Goal: Task Accomplishment & Management: Use online tool/utility

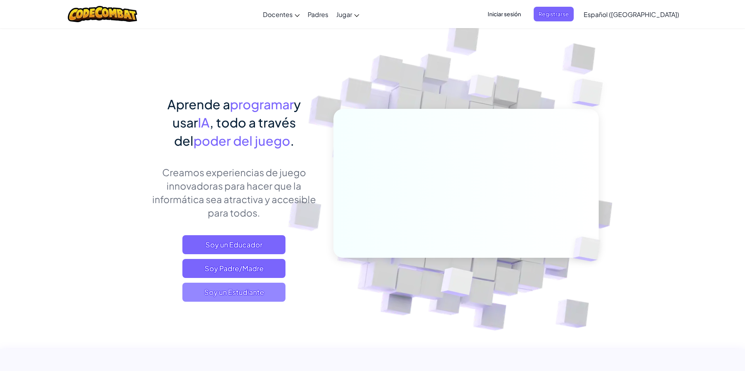
click at [250, 293] on span "Soy un Estudiante" at bounding box center [233, 292] width 103 height 19
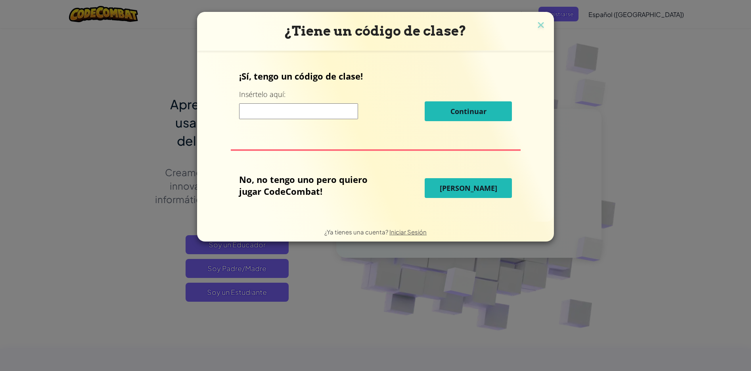
click at [472, 191] on span "[PERSON_NAME]" at bounding box center [467, 188] width 57 height 10
select select "es-419"
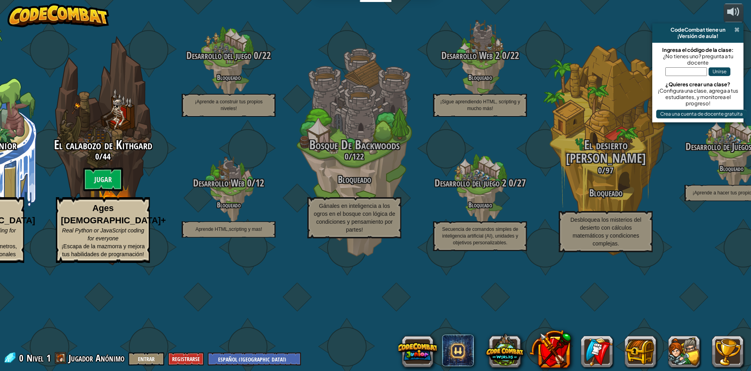
click at [738, 28] on span at bounding box center [736, 30] width 5 height 6
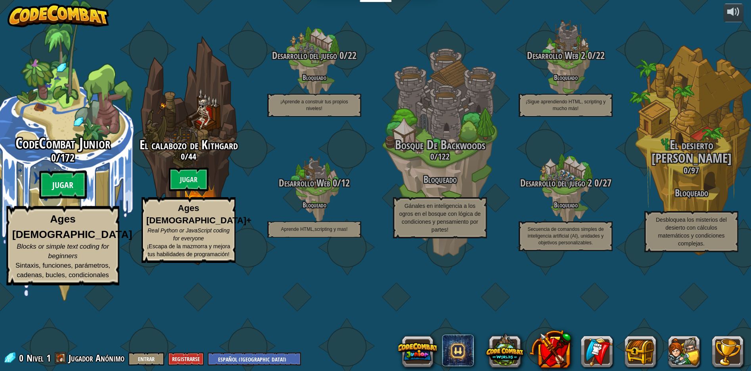
click at [61, 199] on btn "Jugar" at bounding box center [63, 185] width 48 height 29
select select "es-419"
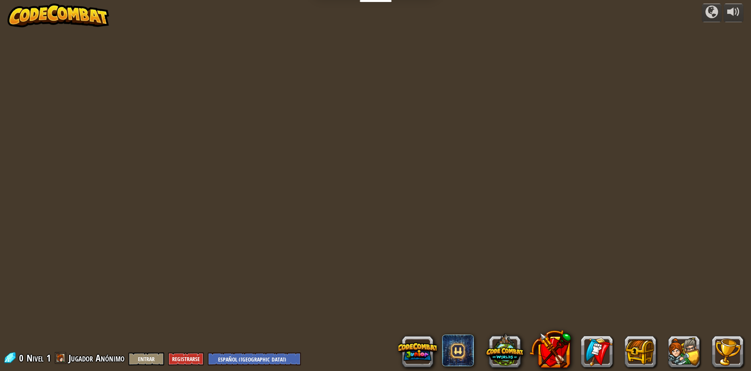
select select "es-419"
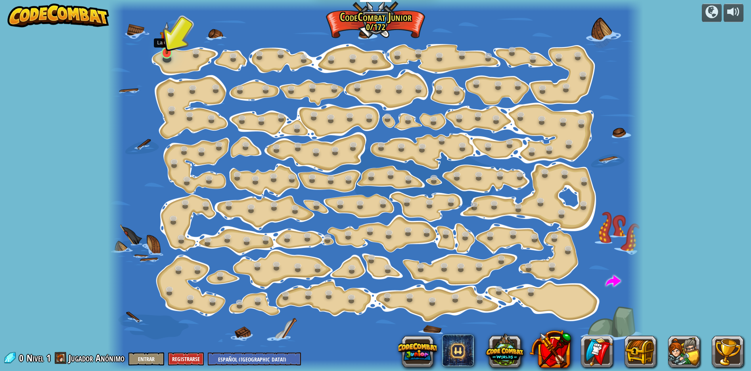
click at [165, 53] on img at bounding box center [167, 38] width 14 height 32
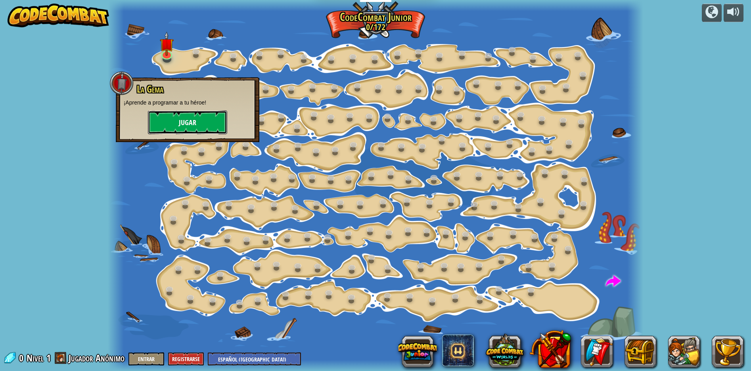
click at [189, 121] on button "Jugar" at bounding box center [187, 123] width 79 height 24
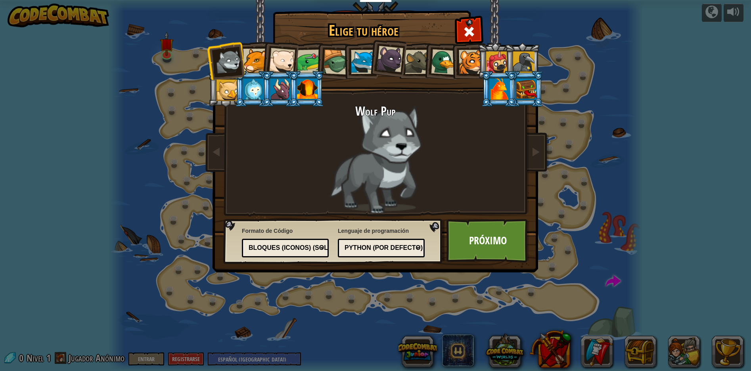
click at [362, 247] on div "Python (por Defecto)" at bounding box center [378, 248] width 69 height 9
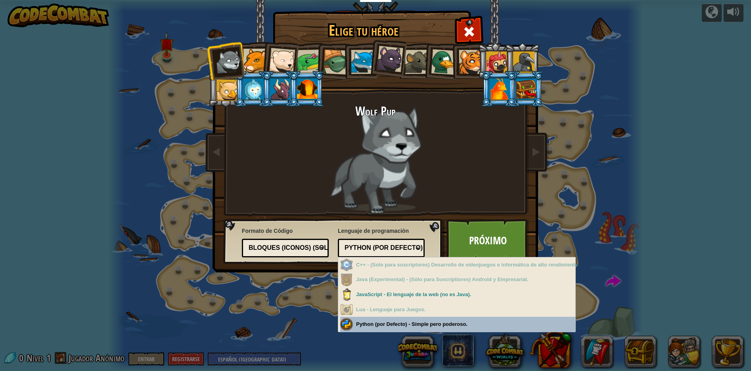
click at [378, 323] on div "Elige tu héroe 0 Wolf Pup Cougar Polar Bear Cub Frog Tortuga Blue Fox Panterita…" at bounding box center [375, 185] width 751 height 371
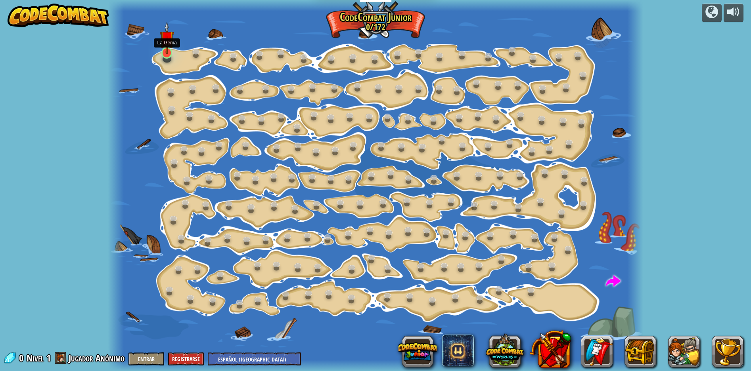
click at [168, 53] on img at bounding box center [167, 38] width 14 height 32
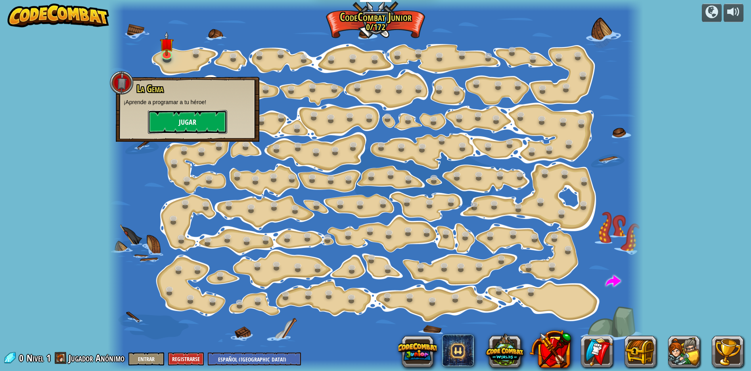
click at [173, 122] on button "Jugar" at bounding box center [187, 122] width 79 height 24
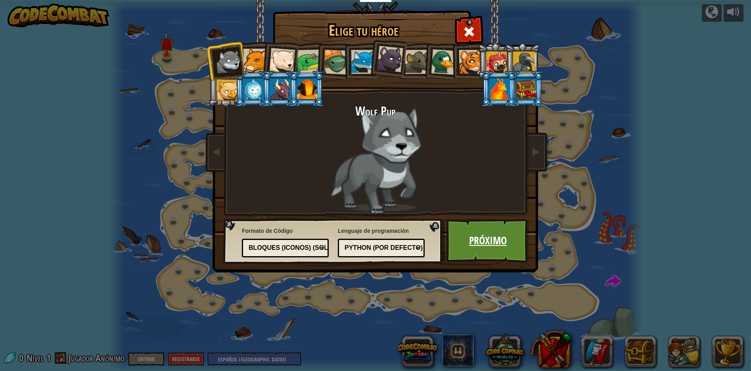
click at [495, 239] on link "Próximo" at bounding box center [487, 241] width 83 height 44
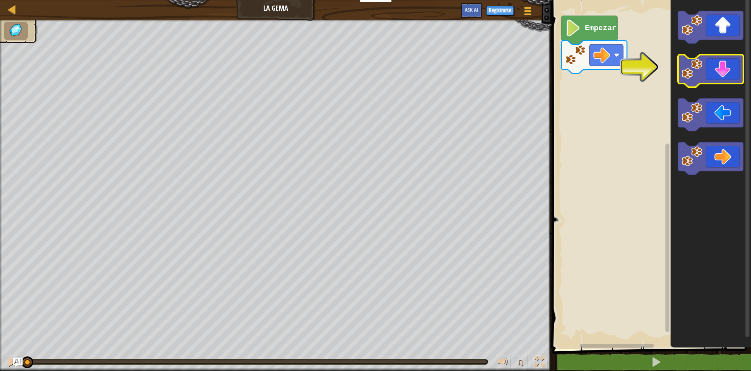
click at [723, 71] on icon "Espacio de trabajo de Blockly" at bounding box center [710, 71] width 65 height 33
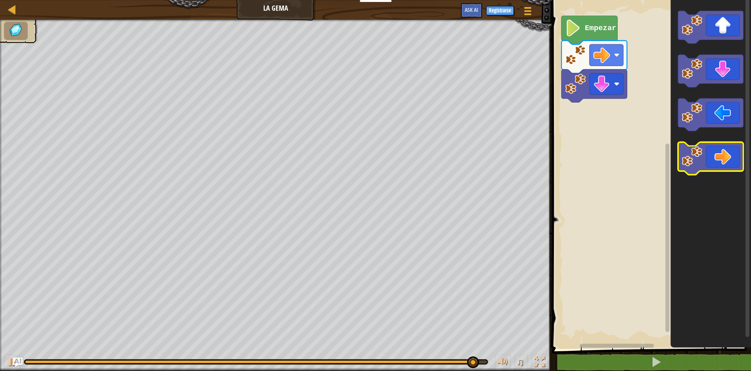
click at [725, 162] on icon "Espacio de trabajo de Blockly" at bounding box center [710, 159] width 65 height 33
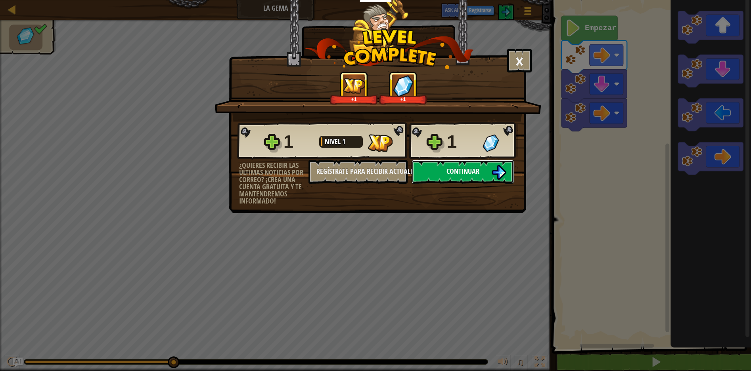
click at [504, 170] on img at bounding box center [498, 172] width 15 height 15
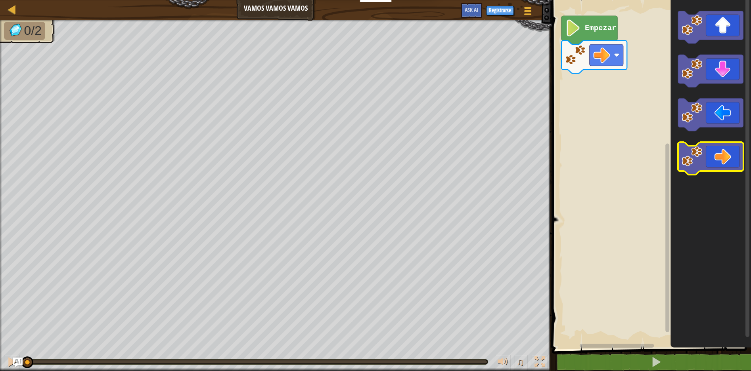
click at [731, 163] on icon "Espacio de trabajo de Blockly" at bounding box center [710, 159] width 65 height 33
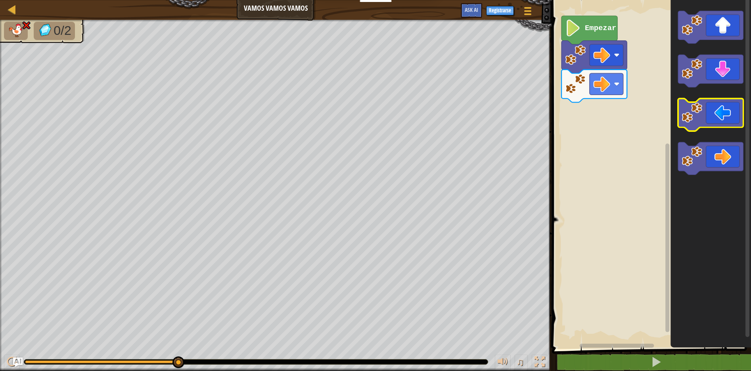
click at [725, 117] on icon "Espacio de trabajo de Blockly" at bounding box center [710, 115] width 65 height 33
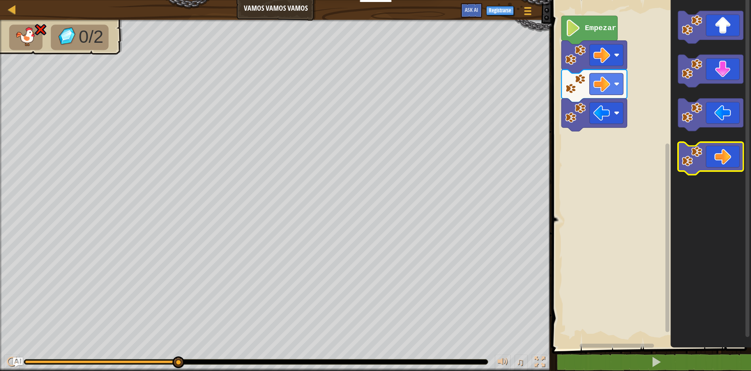
click at [720, 162] on icon "Espacio de trabajo de Blockly" at bounding box center [710, 159] width 65 height 33
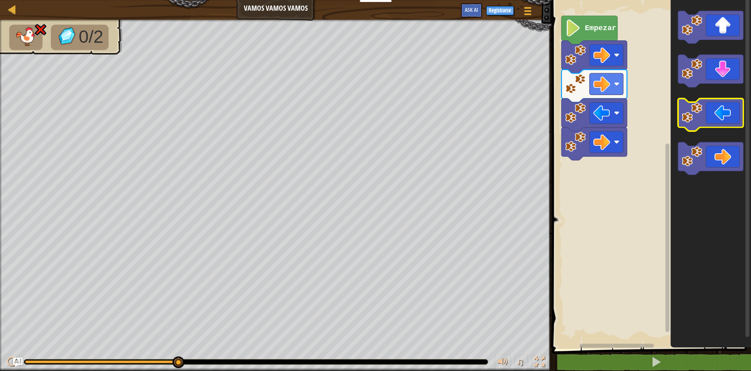
click at [714, 117] on icon "Espacio de trabajo de Blockly" at bounding box center [710, 115] width 65 height 33
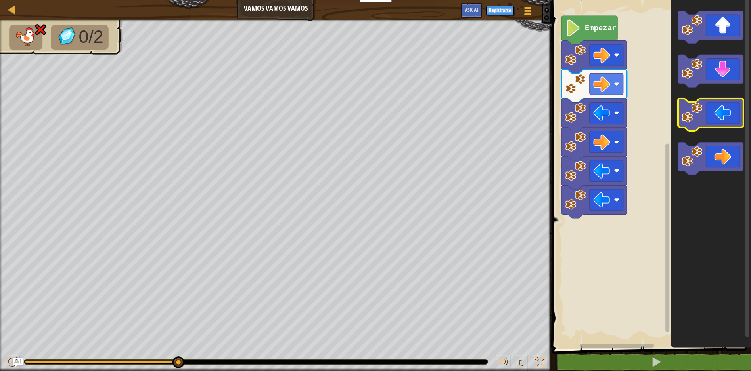
click at [704, 116] on icon "Espacio de trabajo de Blockly" at bounding box center [710, 115] width 65 height 33
click at [724, 115] on icon "Espacio de trabajo de Blockly" at bounding box center [710, 115] width 65 height 33
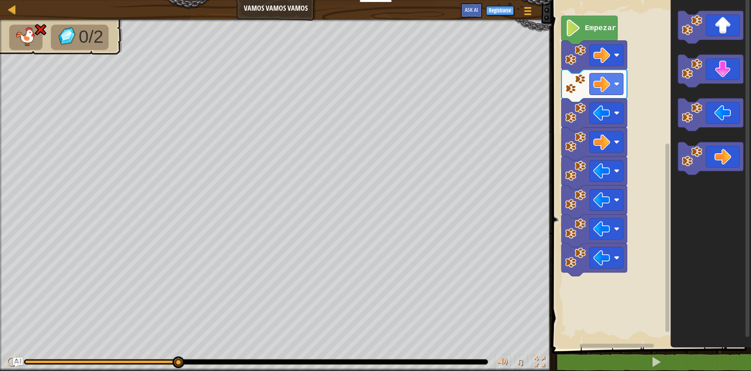
click at [371, 212] on div "Mapa Vamos vamos vamos Menú del Juego Registrarse Ask AI 1 הההההההההההההההההההה…" at bounding box center [375, 185] width 751 height 371
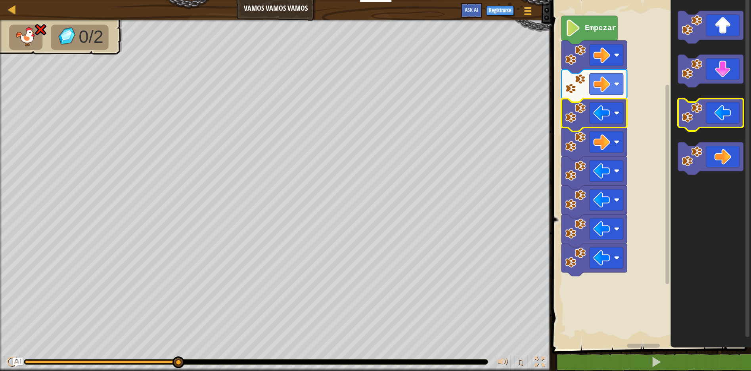
click at [722, 119] on icon "Espacio de trabajo de Blockly" at bounding box center [710, 115] width 65 height 33
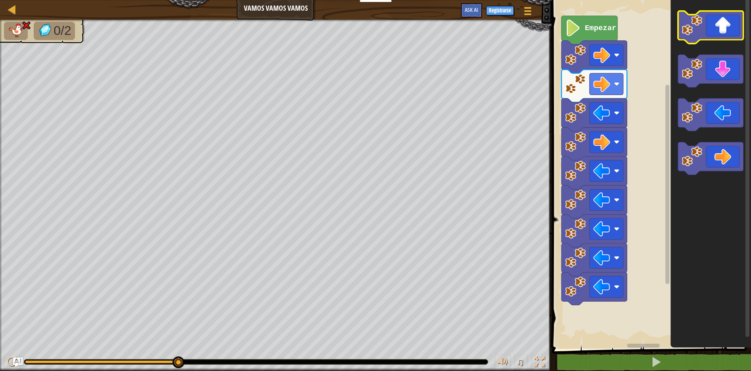
click at [730, 33] on icon "Espacio de trabajo de Blockly" at bounding box center [710, 27] width 65 height 33
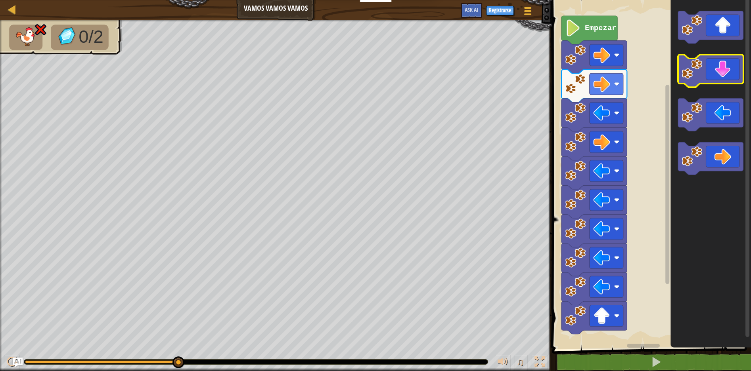
click at [718, 75] on icon "Espacio de trabajo de Blockly" at bounding box center [710, 71] width 65 height 33
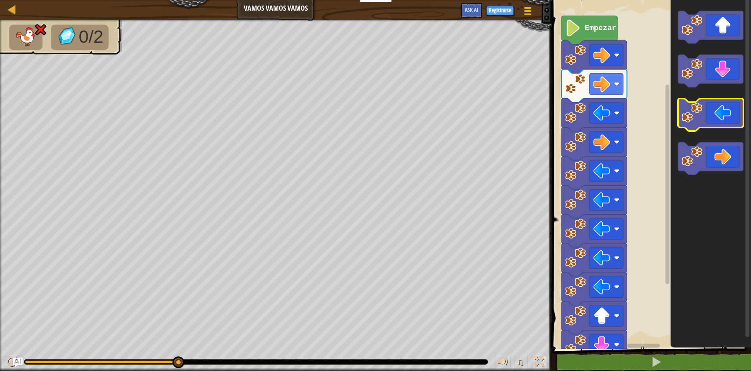
click at [725, 113] on icon "Espacio de trabajo de Blockly" at bounding box center [710, 115] width 65 height 33
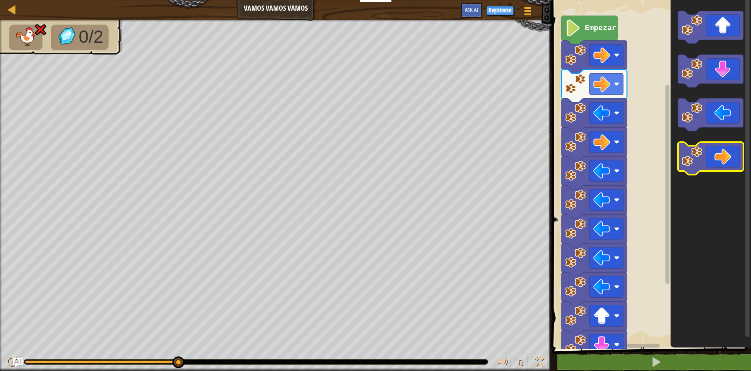
click at [722, 162] on icon "Espacio de trabajo de Blockly" at bounding box center [710, 159] width 65 height 33
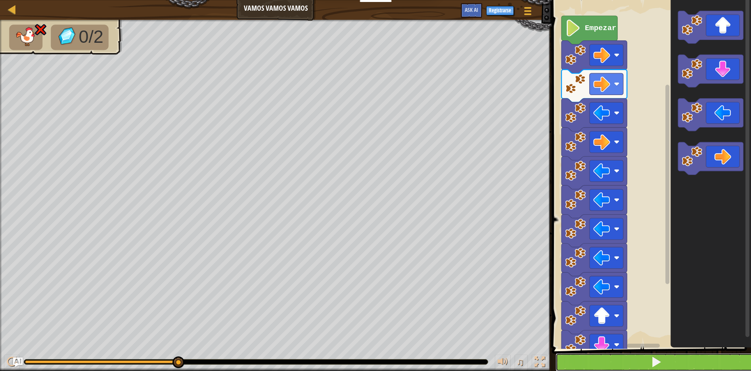
click at [657, 363] on span at bounding box center [655, 362] width 11 height 11
click at [654, 361] on span at bounding box center [655, 362] width 11 height 11
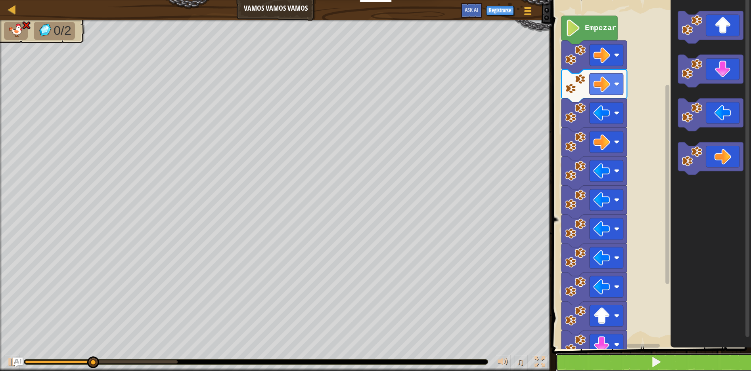
click at [663, 355] on button at bounding box center [656, 362] width 202 height 18
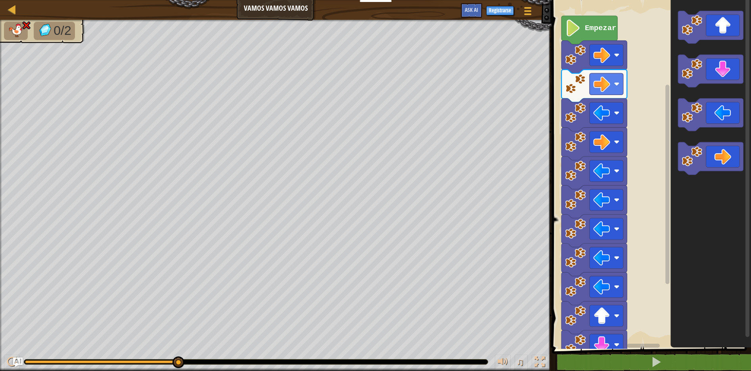
click at [52, 34] on img at bounding box center [45, 30] width 17 height 14
click at [10, 8] on div at bounding box center [12, 9] width 10 height 10
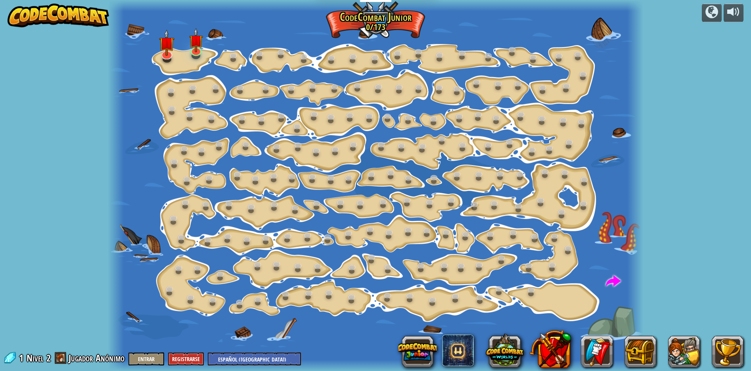
select select "es-419"
click at [202, 59] on div at bounding box center [375, 185] width 535 height 371
click at [199, 47] on img at bounding box center [196, 34] width 14 height 32
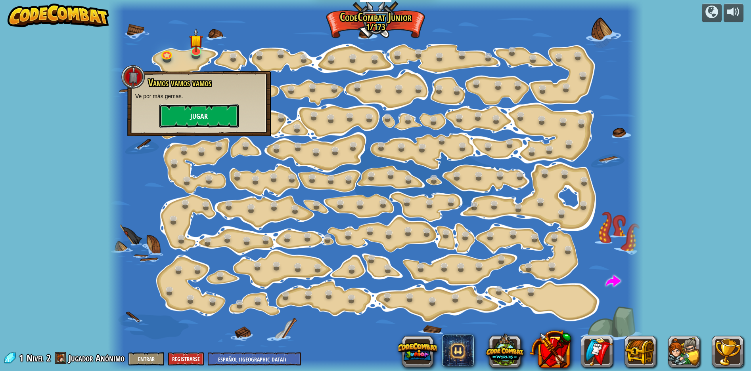
click at [201, 122] on button "Jugar" at bounding box center [198, 116] width 79 height 24
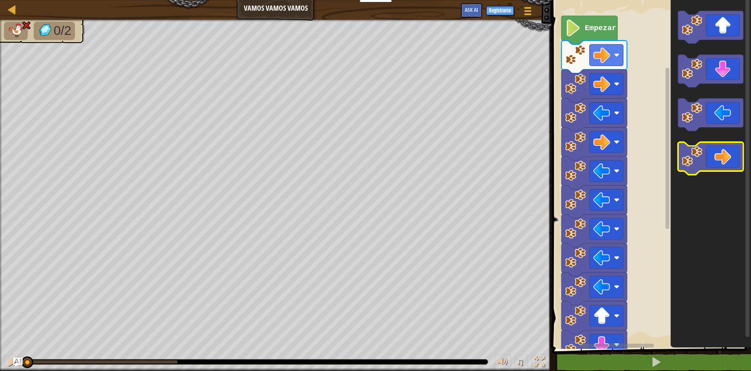
click at [722, 167] on icon "Espacio de trabajo de Blockly" at bounding box center [710, 159] width 65 height 33
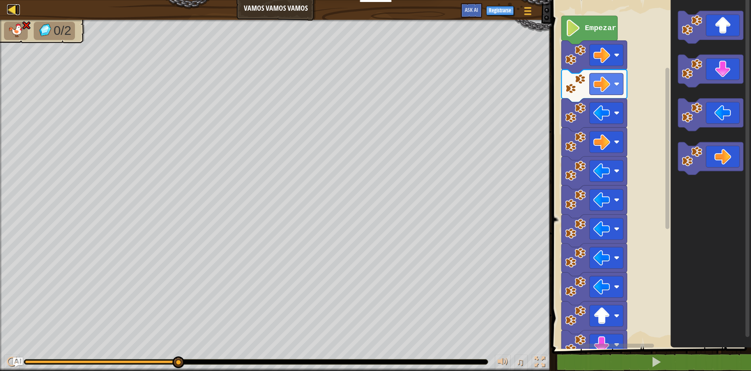
click at [12, 8] on div at bounding box center [12, 9] width 10 height 10
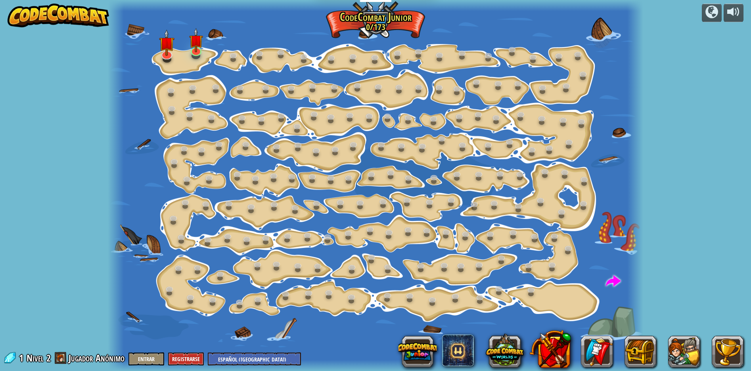
select select "es-419"
click at [195, 55] on link at bounding box center [196, 49] width 16 height 16
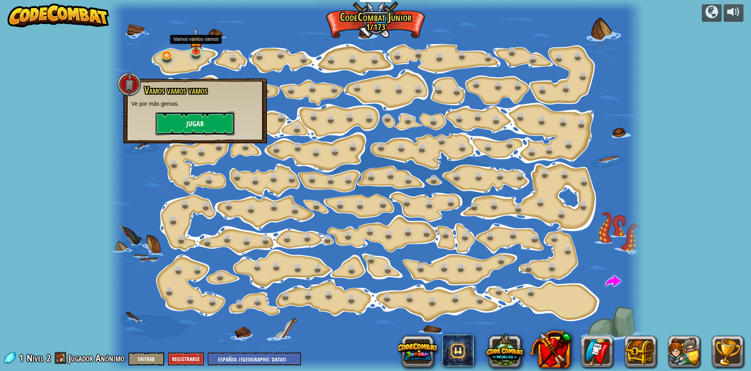
click at [191, 128] on button "Jugar" at bounding box center [194, 124] width 79 height 24
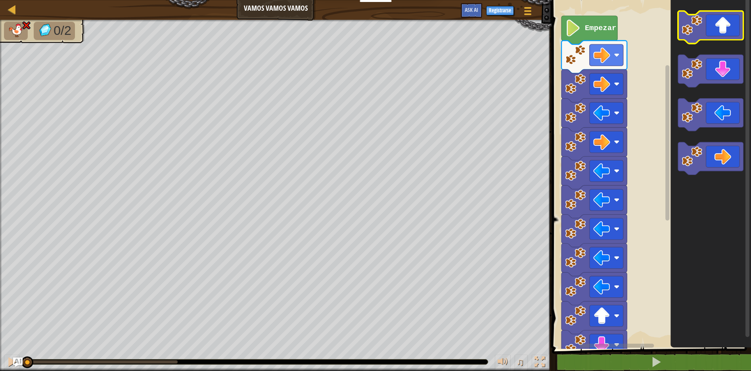
click at [727, 29] on icon "Espacio de trabajo de Blockly" at bounding box center [710, 27] width 65 height 33
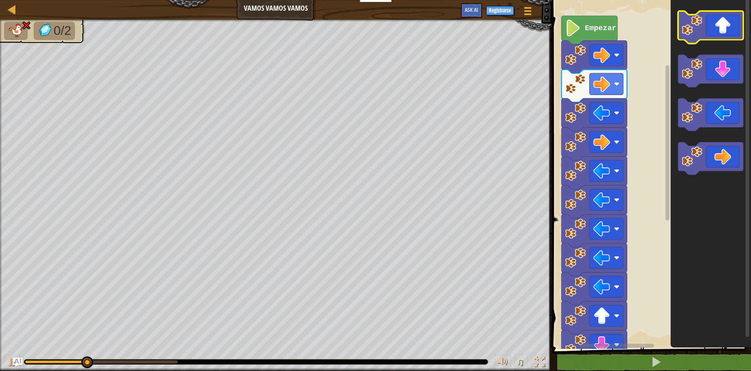
click at [727, 29] on icon "Espacio de trabajo de Blockly" at bounding box center [710, 27] width 65 height 33
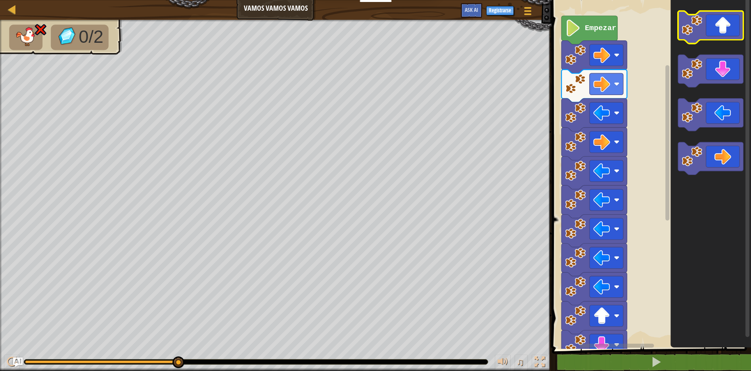
click at [716, 29] on icon "Espacio de trabajo de Blockly" at bounding box center [710, 27] width 65 height 33
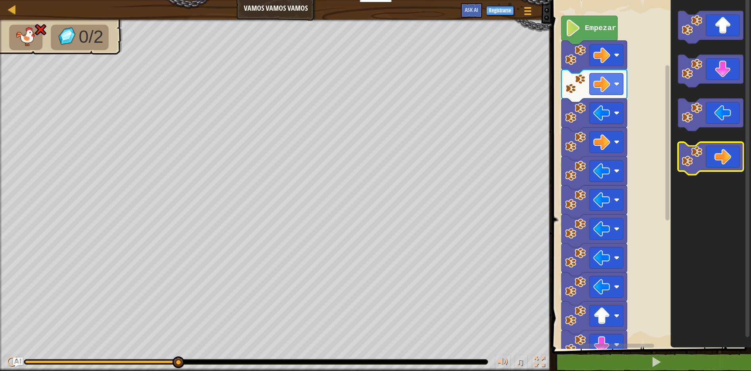
click at [726, 163] on icon "Espacio de trabajo de Blockly" at bounding box center [710, 159] width 65 height 33
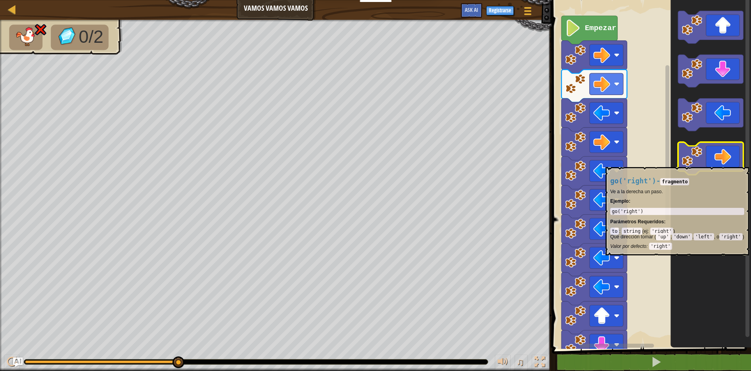
click at [727, 163] on icon "Espacio de trabajo de Blockly" at bounding box center [710, 159] width 65 height 33
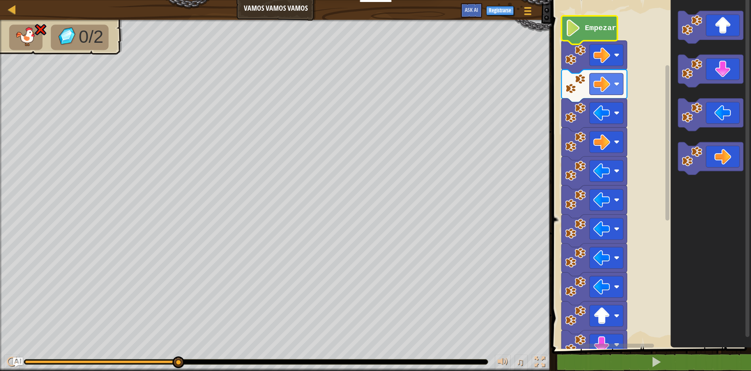
click at [574, 30] on image "Espacio de trabajo de Blockly" at bounding box center [573, 27] width 16 height 17
click at [582, 31] on icon "Espacio de trabajo de Blockly" at bounding box center [589, 30] width 56 height 29
click at [648, 37] on rect "Espacio de trabajo de Blockly" at bounding box center [650, 172] width 202 height 353
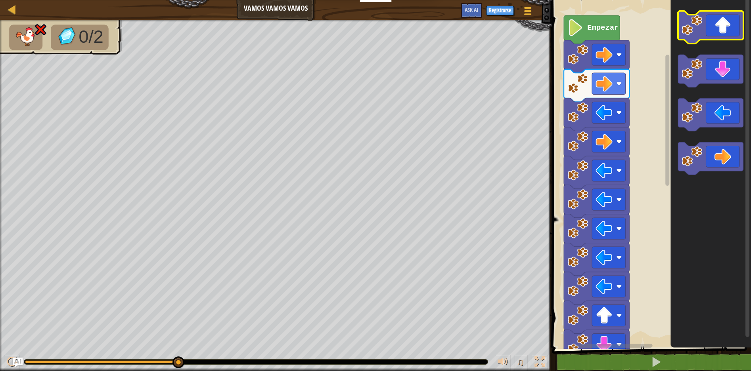
click at [720, 37] on icon "Espacio de trabajo de Blockly" at bounding box center [710, 27] width 65 height 33
click at [529, 11] on span at bounding box center [528, 11] width 8 height 2
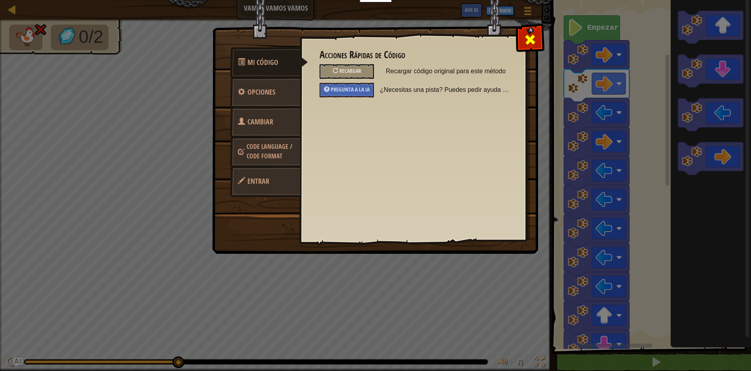
click at [527, 40] on span at bounding box center [529, 39] width 13 height 13
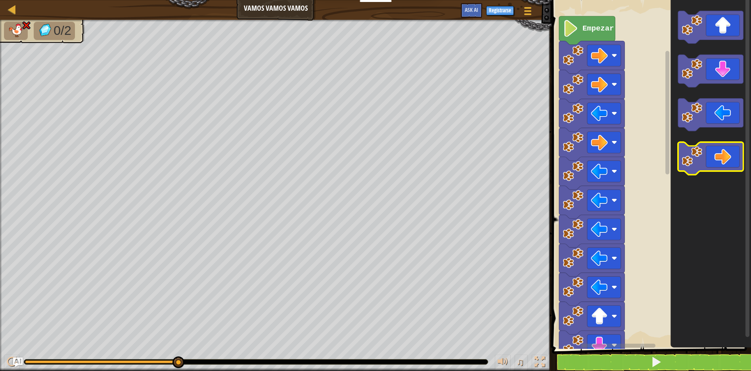
click at [723, 157] on icon "Espacio de trabajo de Blockly" at bounding box center [710, 159] width 65 height 33
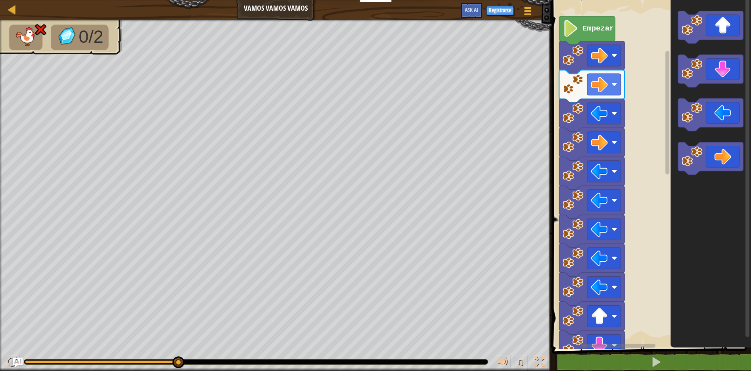
click at [205, 222] on div "Mapa Vamos vamos vamos Menú del Juego Registrarse Ask AI 1 הההההההההההההההההההה…" at bounding box center [375, 185] width 751 height 371
click at [730, 23] on icon "Espacio de trabajo de Blockly" at bounding box center [710, 27] width 65 height 33
click at [712, 30] on icon "Espacio de trabajo de Blockly" at bounding box center [710, 27] width 65 height 33
click at [720, 69] on icon "Espacio de trabajo de Blockly" at bounding box center [710, 71] width 65 height 33
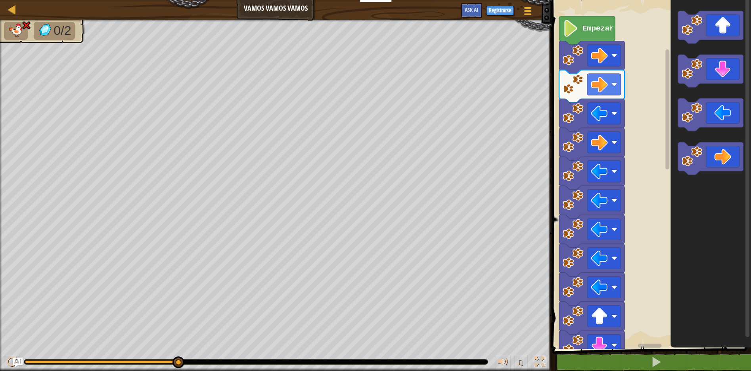
click at [23, 25] on img at bounding box center [26, 26] width 10 height 10
click at [9, 9] on div at bounding box center [12, 9] width 10 height 10
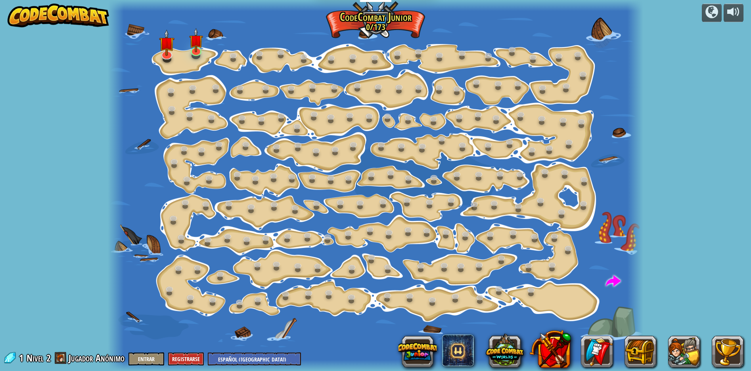
select select "es-419"
click at [281, 63] on div at bounding box center [375, 185] width 535 height 371
click at [195, 50] on img at bounding box center [196, 34] width 14 height 32
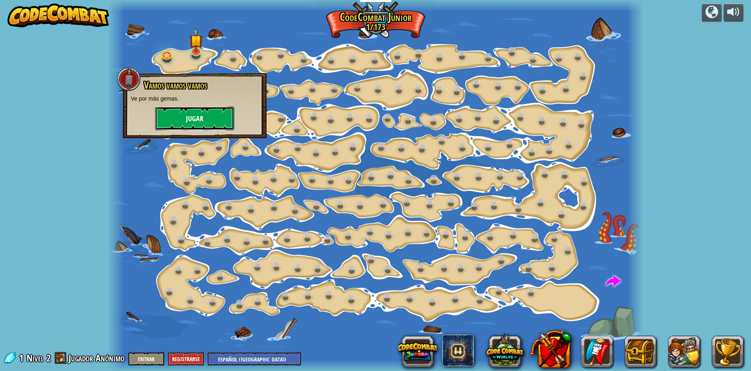
click at [201, 113] on button "Jugar" at bounding box center [194, 119] width 79 height 24
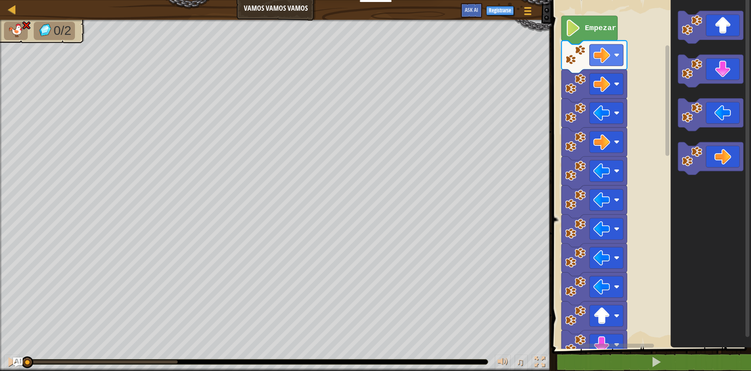
click at [569, 33] on image "Espacio de trabajo de Blockly" at bounding box center [573, 27] width 16 height 17
click at [712, 115] on icon "Espacio de trabajo de Blockly" at bounding box center [710, 115] width 65 height 33
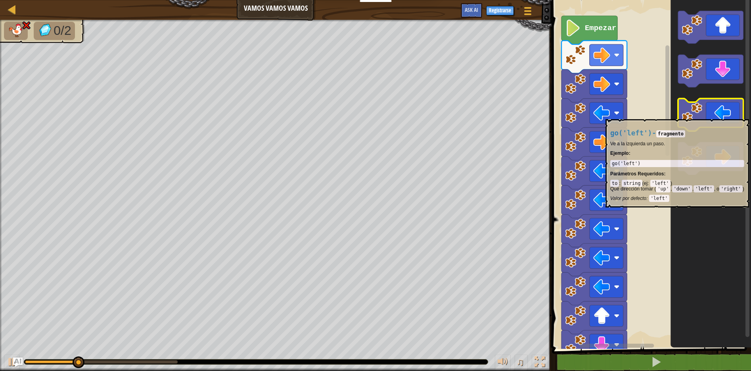
click at [712, 115] on icon "Espacio de trabajo de Blockly" at bounding box center [710, 115] width 65 height 33
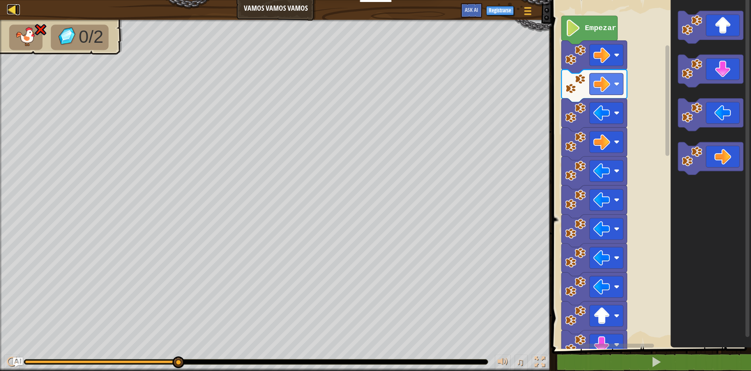
click at [14, 9] on div at bounding box center [12, 9] width 10 height 10
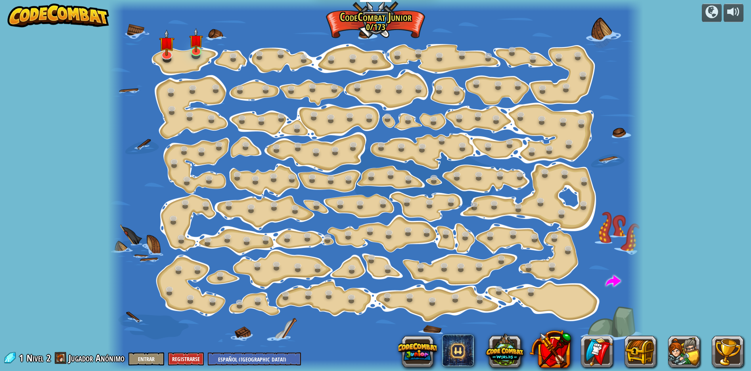
select select "es-419"
click at [194, 50] on img at bounding box center [196, 34] width 14 height 32
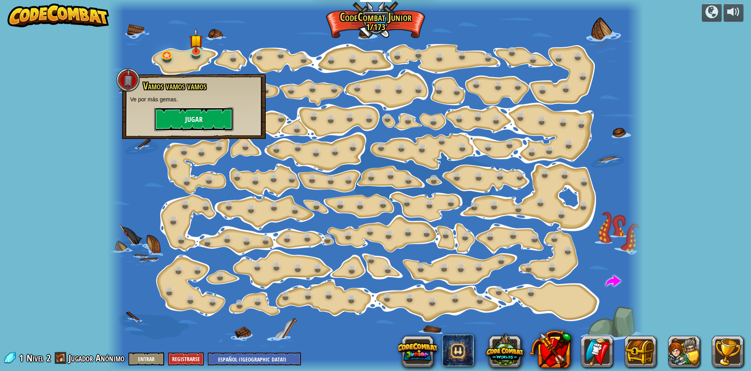
click at [175, 115] on button "Jugar" at bounding box center [193, 119] width 79 height 24
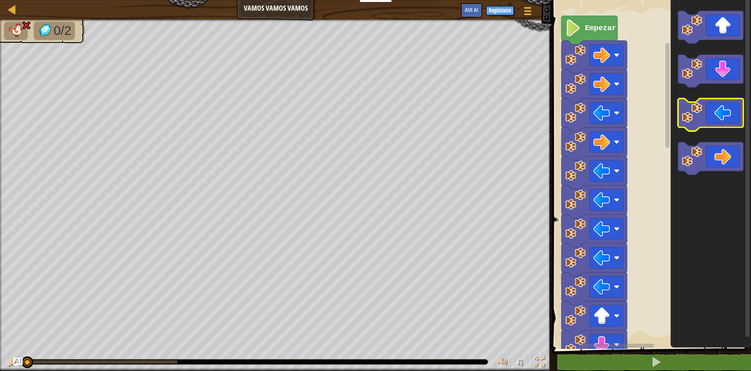
click at [716, 120] on icon "Espacio de trabajo de Blockly" at bounding box center [710, 115] width 65 height 33
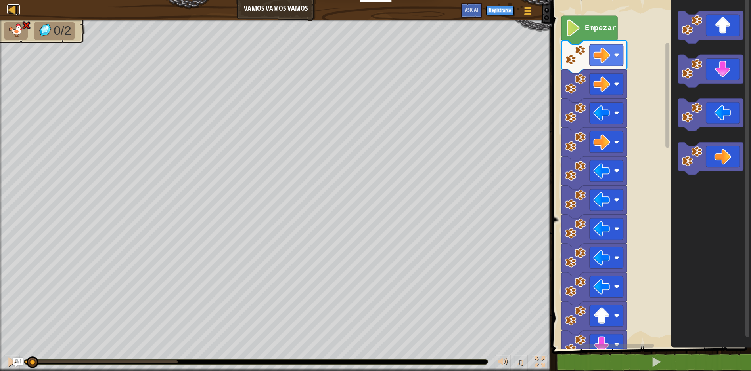
click at [32, 348] on div "0/2 ♫ Wolf Pup" at bounding box center [375, 196] width 751 height 352
click at [8, 360] on div at bounding box center [12, 362] width 10 height 10
click at [53, 369] on div "♫" at bounding box center [275, 360] width 551 height 24
drag, startPoint x: 180, startPoint y: 361, endPoint x: 0, endPoint y: 341, distance: 180.6
click at [0, 341] on div "0/2 ♫ Wolf Pup" at bounding box center [375, 196] width 751 height 352
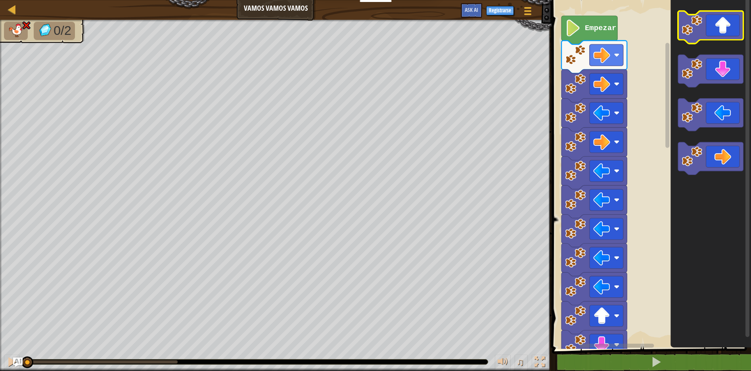
click at [722, 27] on icon "Espacio de trabajo de Blockly" at bounding box center [710, 27] width 65 height 33
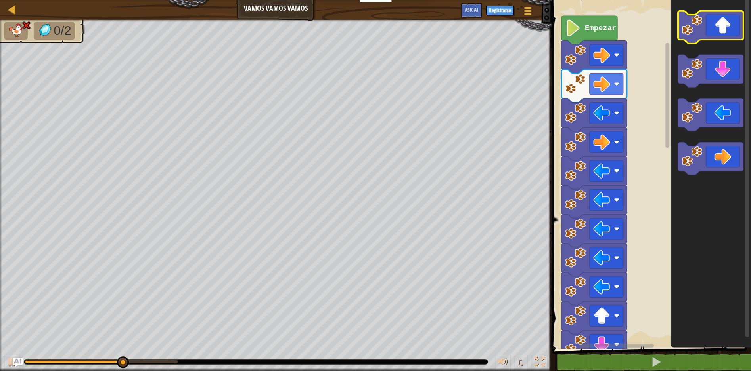
click at [736, 7] on icon "Espacio de trabajo de Blockly" at bounding box center [710, 172] width 81 height 353
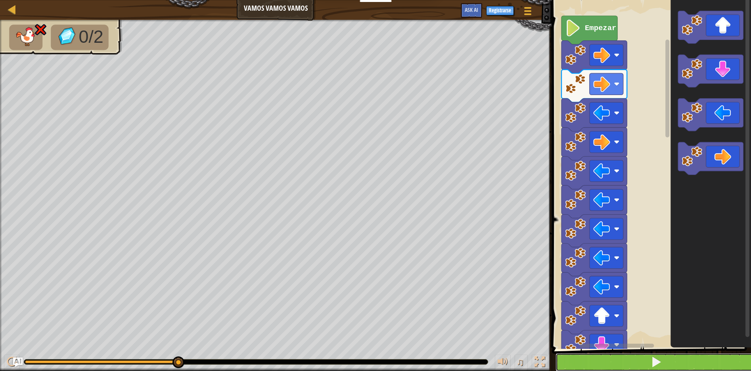
click at [662, 363] on button at bounding box center [656, 362] width 202 height 18
